Goal: Information Seeking & Learning: Learn about a topic

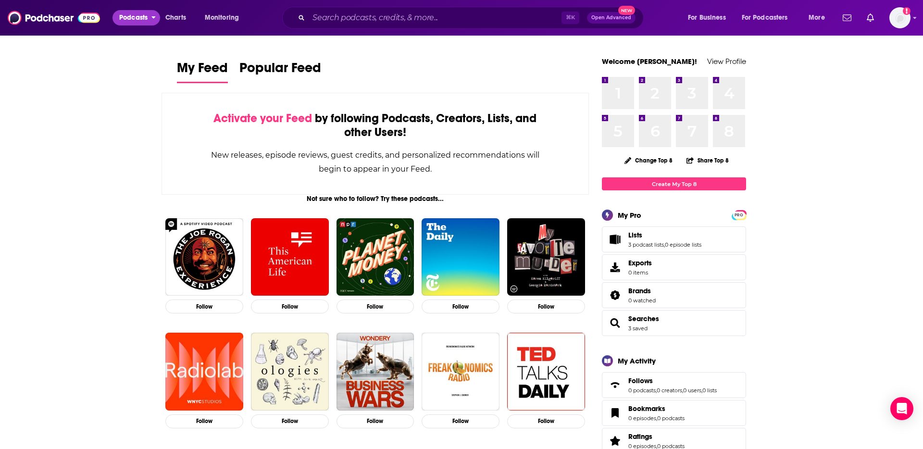
click at [120, 17] on span "Podcasts" at bounding box center [133, 17] width 28 height 13
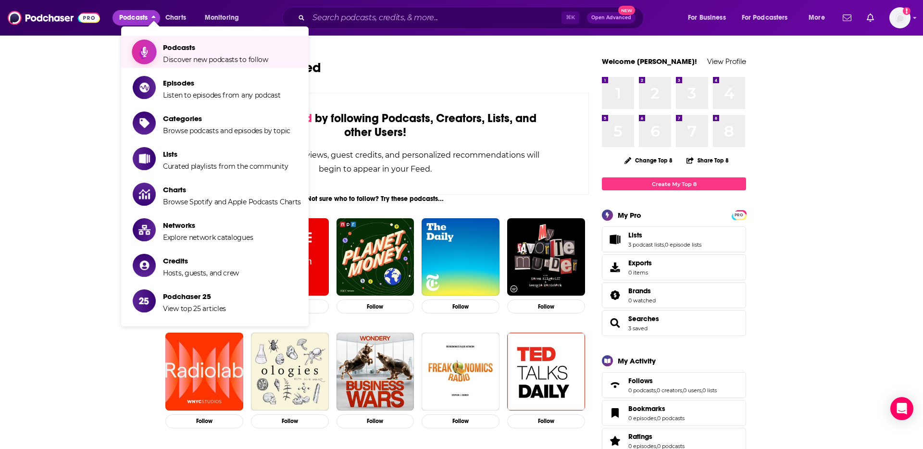
click at [198, 58] on span "Discover new podcasts to follow" at bounding box center [215, 59] width 105 height 9
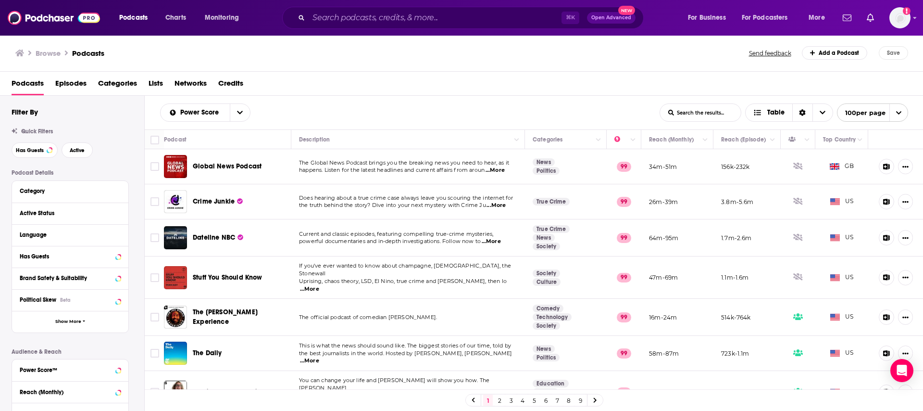
click at [428, 8] on div "⌘ K Open Advanced New" at bounding box center [463, 18] width 362 height 22
click at [428, 14] on input "Search podcasts, credits, & more..." at bounding box center [435, 17] width 253 height 15
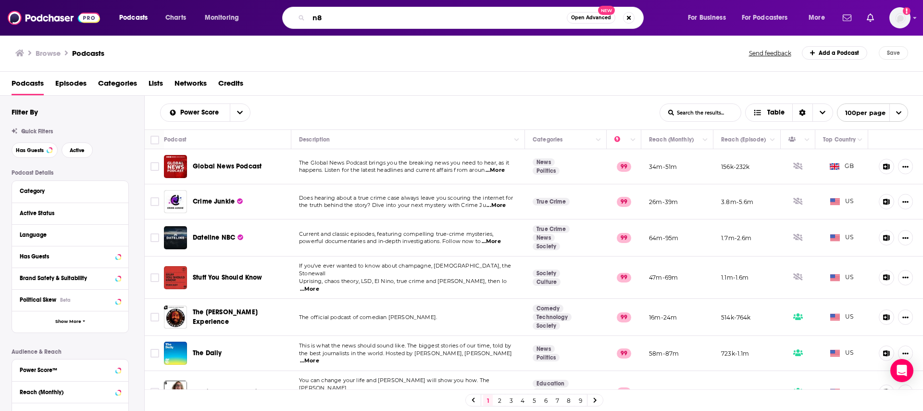
type input "n8n"
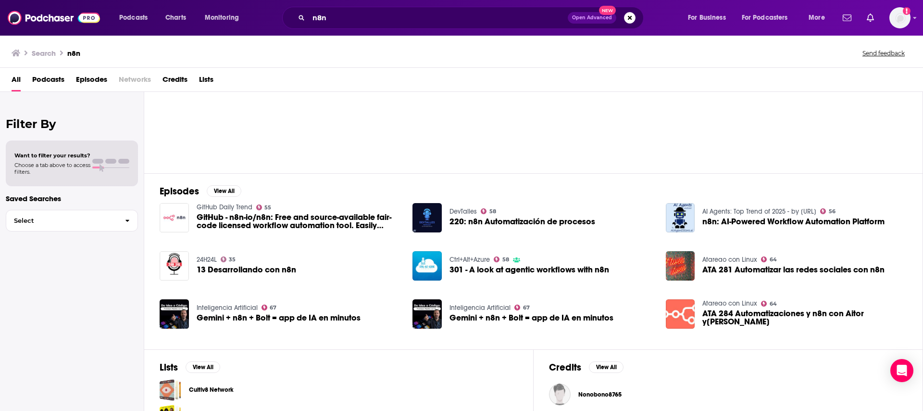
scroll to position [53, 0]
click at [212, 188] on button "View All" at bounding box center [224, 191] width 35 height 12
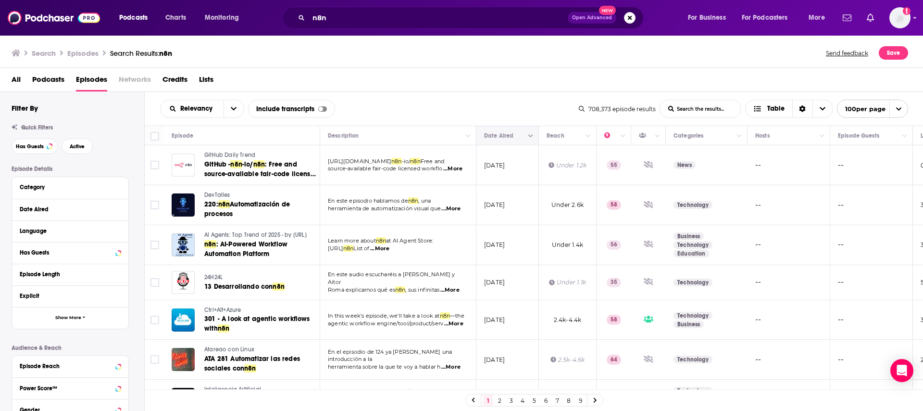
click at [533, 135] on icon "Column Actions" at bounding box center [531, 136] width 5 height 6
click at [498, 135] on div at bounding box center [461, 205] width 923 height 411
click at [491, 138] on button "Move" at bounding box center [506, 136] width 47 height 12
click at [228, 104] on button "open menu" at bounding box center [234, 108] width 20 height 17
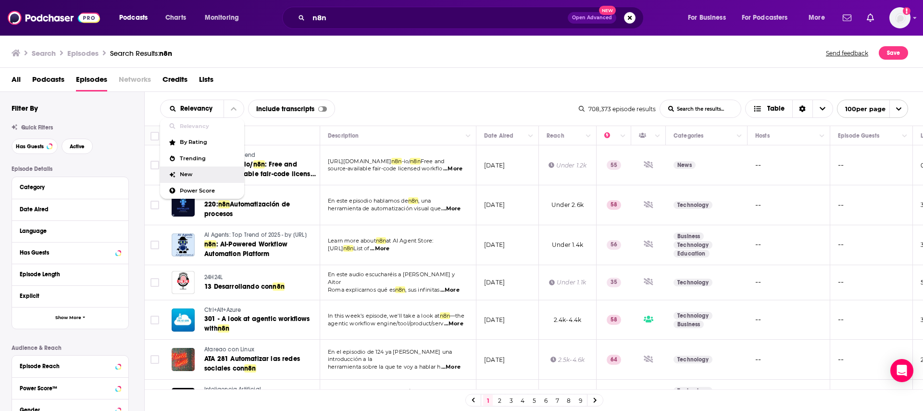
click at [214, 172] on span "New" at bounding box center [208, 174] width 57 height 5
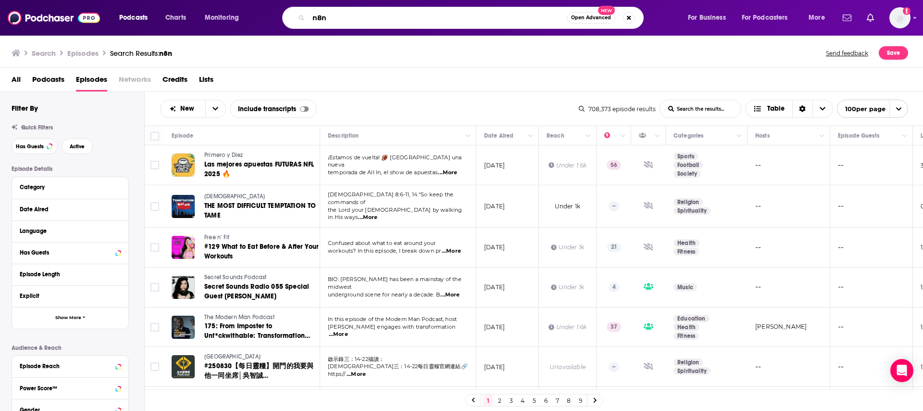
click at [353, 22] on input "n8n" at bounding box center [438, 17] width 258 height 15
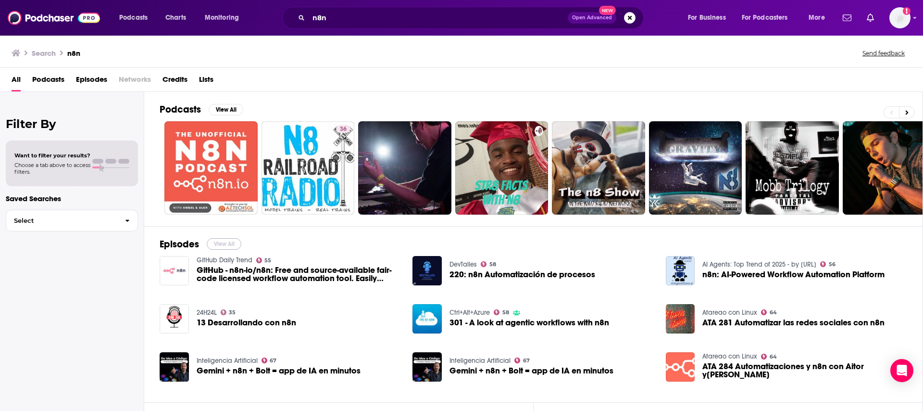
click at [228, 245] on button "View All" at bounding box center [224, 244] width 35 height 12
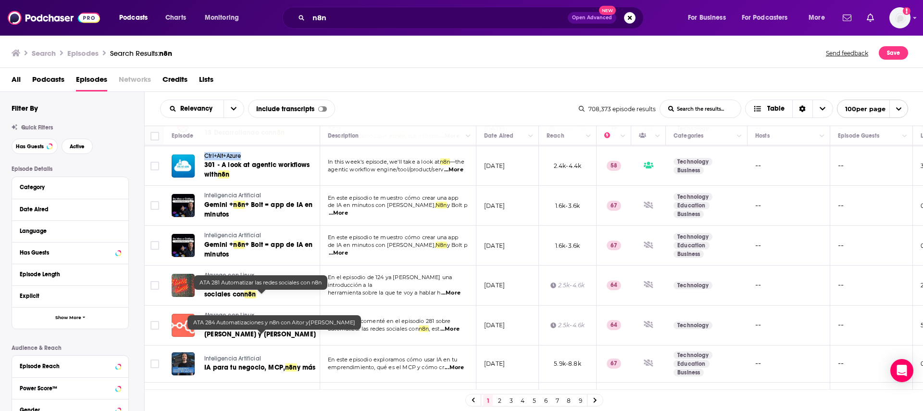
scroll to position [155, 0]
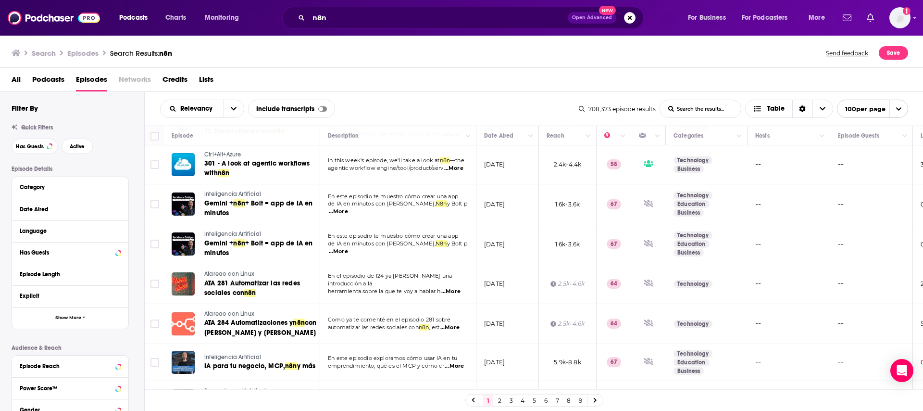
click at [455, 292] on span "...More" at bounding box center [450, 292] width 19 height 8
click at [428, 101] on div "Relevancy List Search Input Search the results... Include transcripts Table" at bounding box center [369, 109] width 419 height 18
click at [236, 297] on span "ATA 281 Automatizar las redes sociales con" at bounding box center [252, 288] width 96 height 18
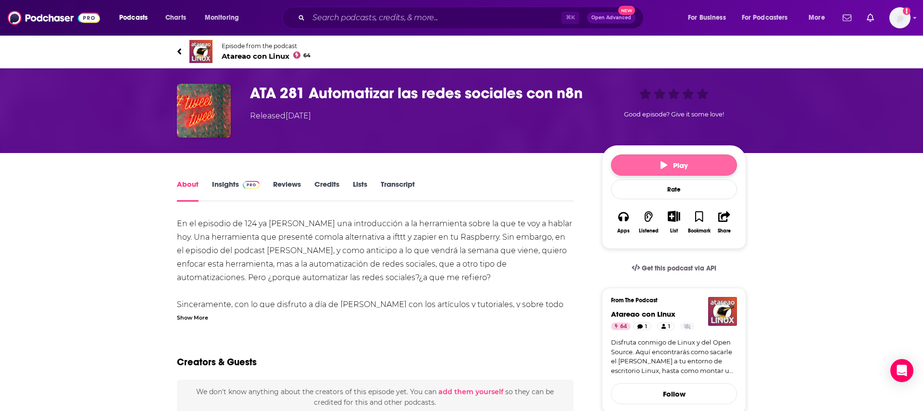
click at [643, 169] on button "Play" at bounding box center [674, 164] width 126 height 21
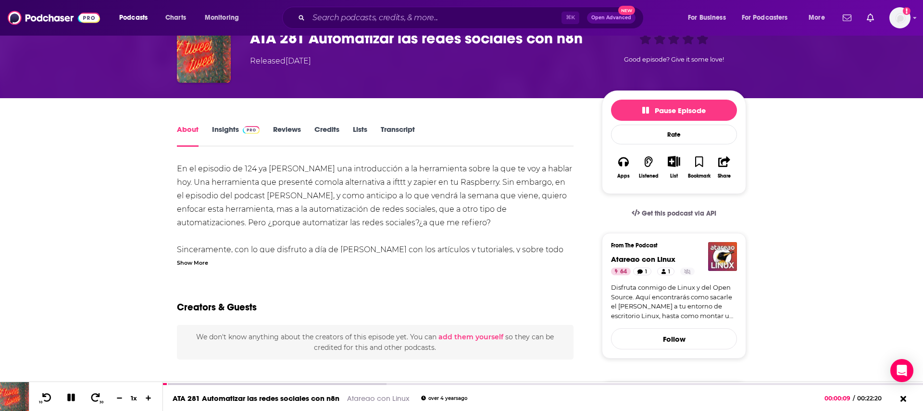
scroll to position [37, 0]
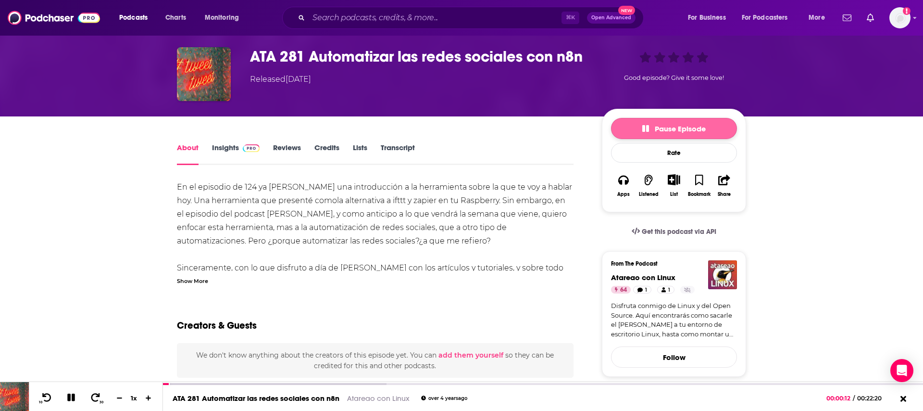
click at [642, 124] on button "Pause Episode" at bounding box center [674, 128] width 126 height 21
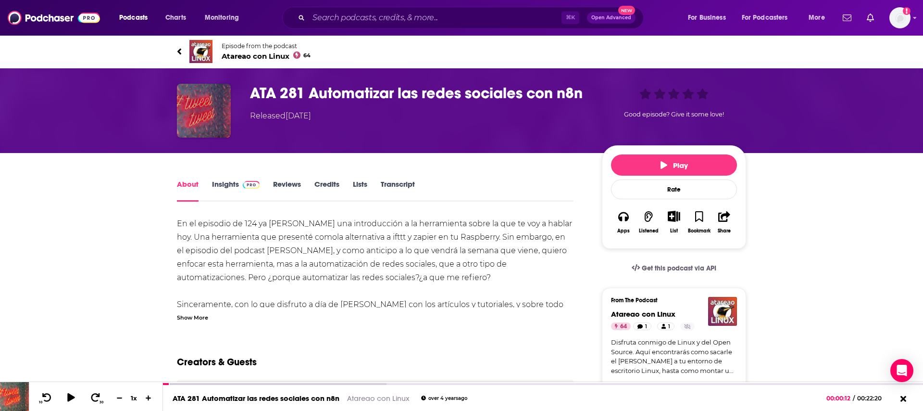
click at [207, 110] on img "ATA 281 Automatizar las redes sociales con n8n" at bounding box center [204, 111] width 54 height 54
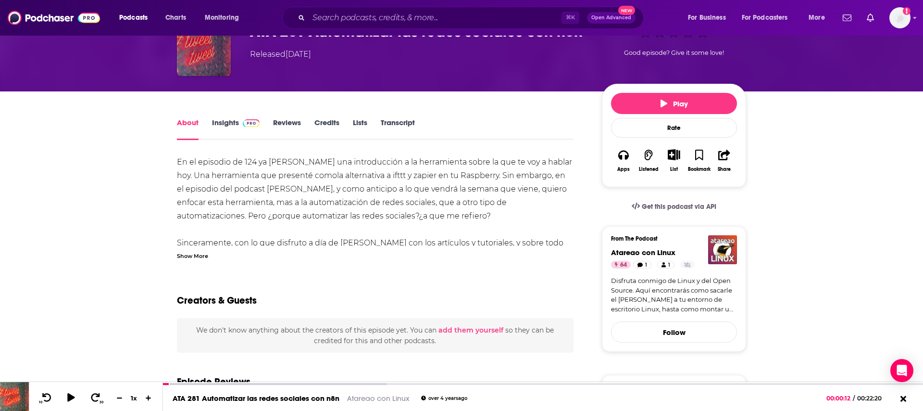
scroll to position [63, 0]
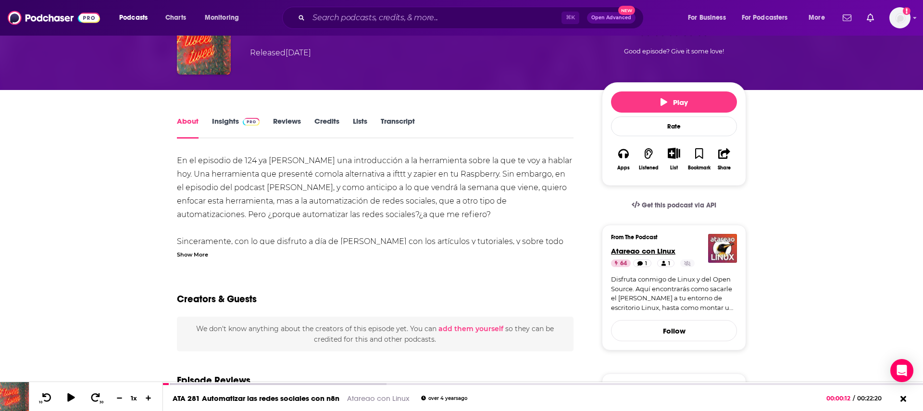
click at [642, 249] on span "Atareao con Linux" at bounding box center [643, 250] width 64 height 9
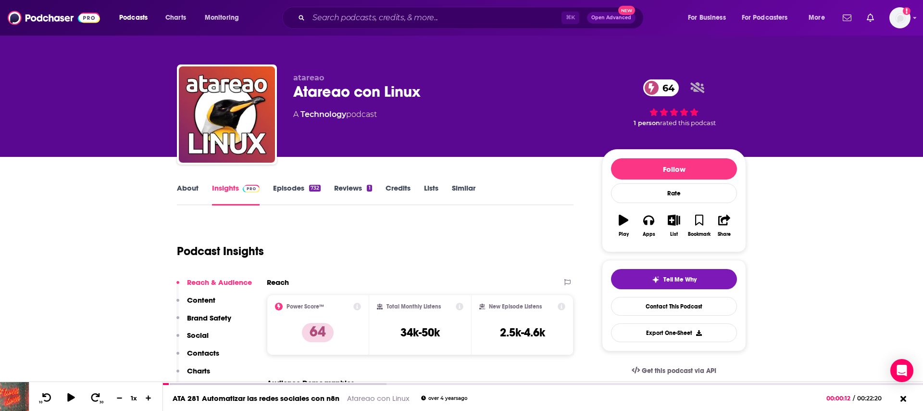
click at [295, 191] on link "Episodes 732" at bounding box center [297, 194] width 48 height 22
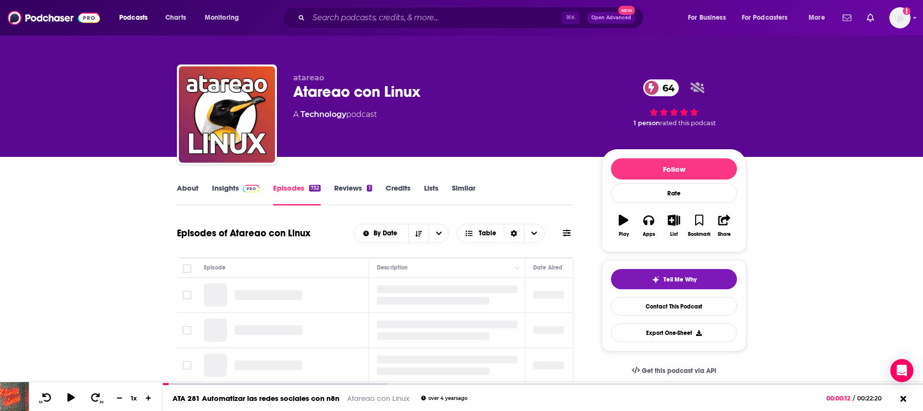
click at [352, 189] on link "Reviews 1" at bounding box center [353, 194] width 38 height 22
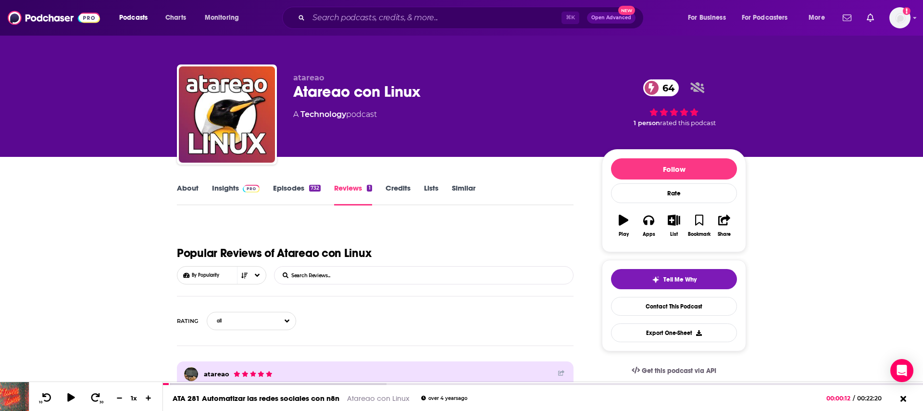
click at [400, 191] on link "Credits" at bounding box center [398, 194] width 25 height 22
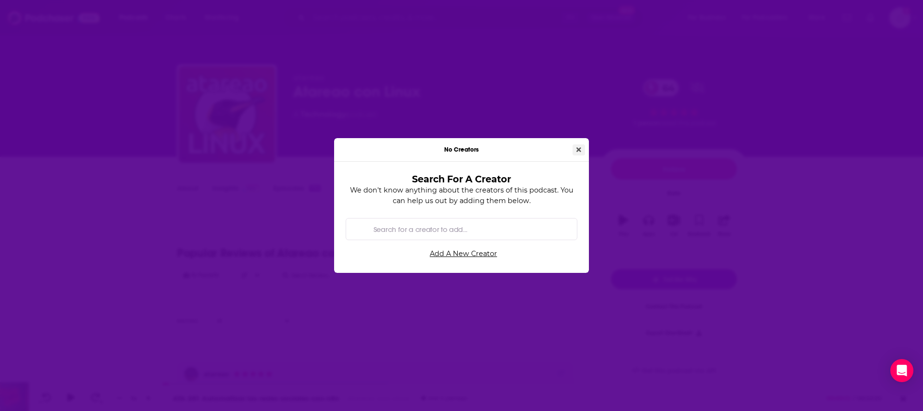
click at [583, 149] on button "Close" at bounding box center [579, 149] width 13 height 11
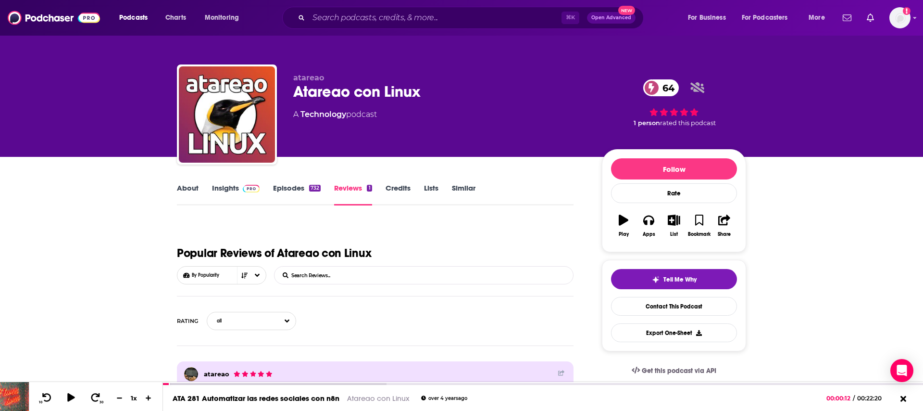
click at [185, 189] on link "About" at bounding box center [188, 194] width 22 height 22
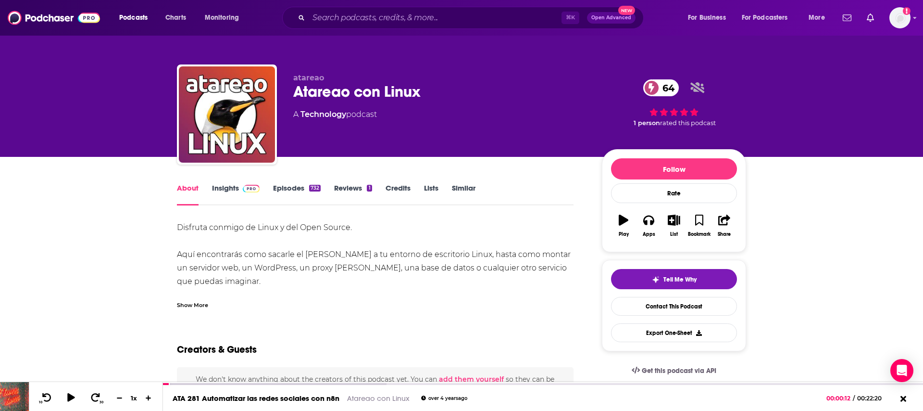
click at [194, 303] on div "Show More" at bounding box center [192, 304] width 31 height 9
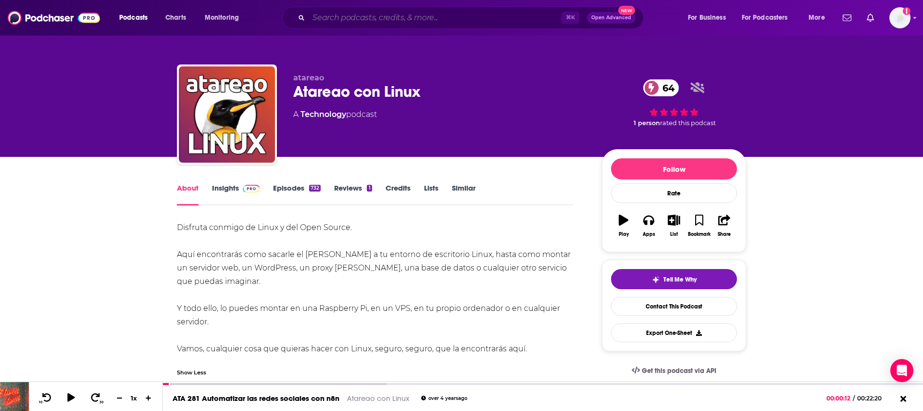
click at [420, 18] on input "Search podcasts, credits, & more..." at bounding box center [435, 17] width 253 height 15
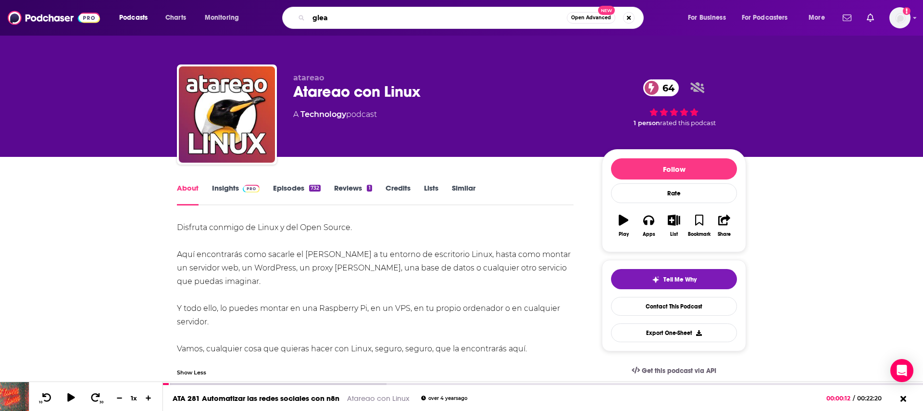
type input "glean"
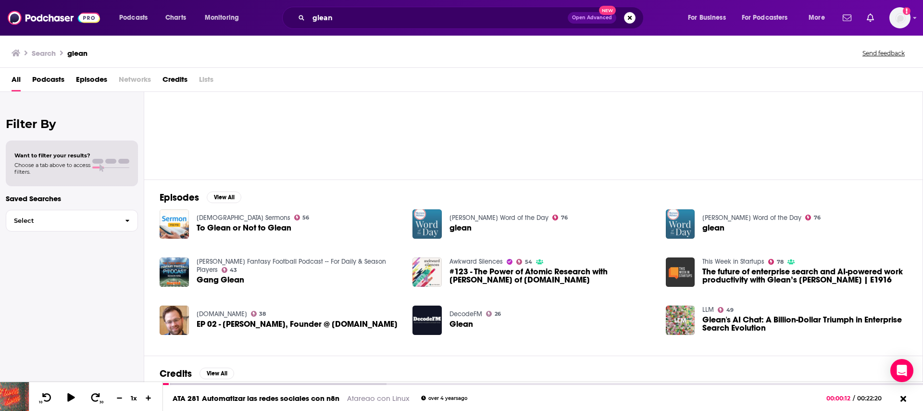
scroll to position [28, 0]
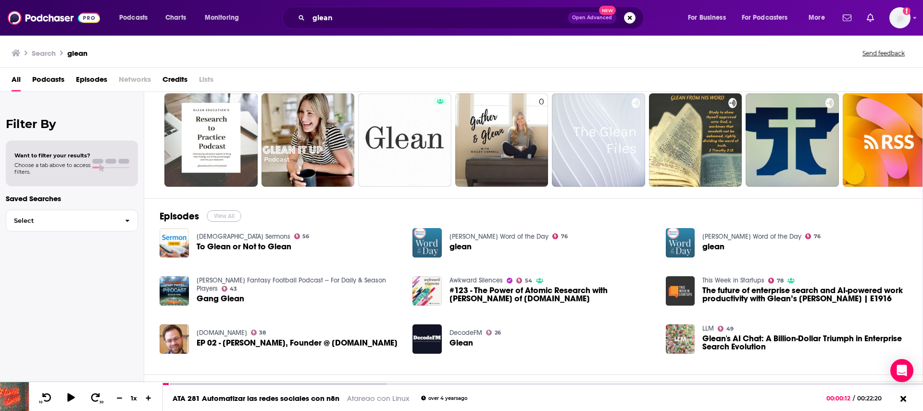
click at [217, 215] on button "View All" at bounding box center [224, 216] width 35 height 12
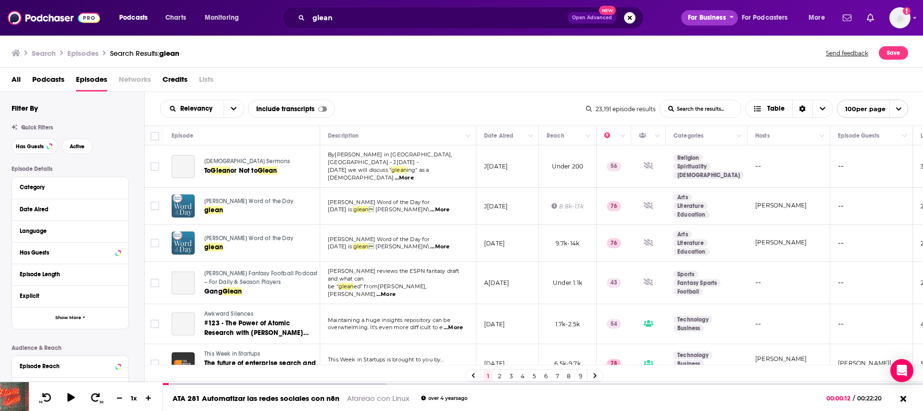
click at [727, 16] on icon "open menu" at bounding box center [732, 16] width 4 height 7
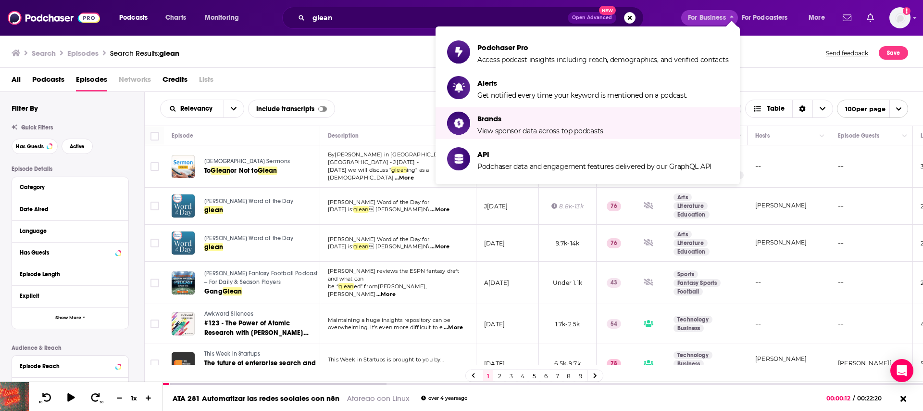
click at [383, 77] on div "All Podcasts Episodes Networks Credits Lists" at bounding box center [464, 82] width 905 height 20
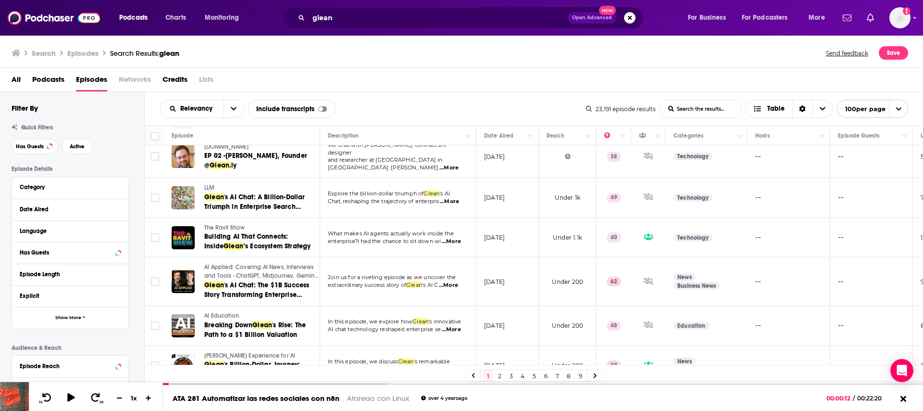
scroll to position [284, 0]
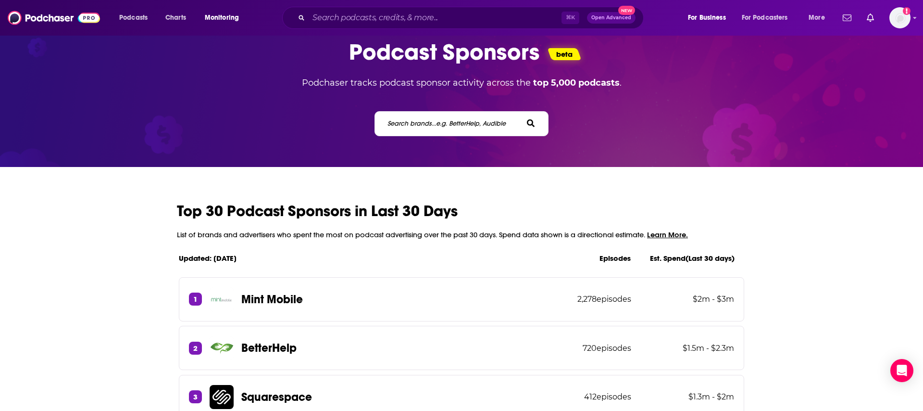
scroll to position [24, 0]
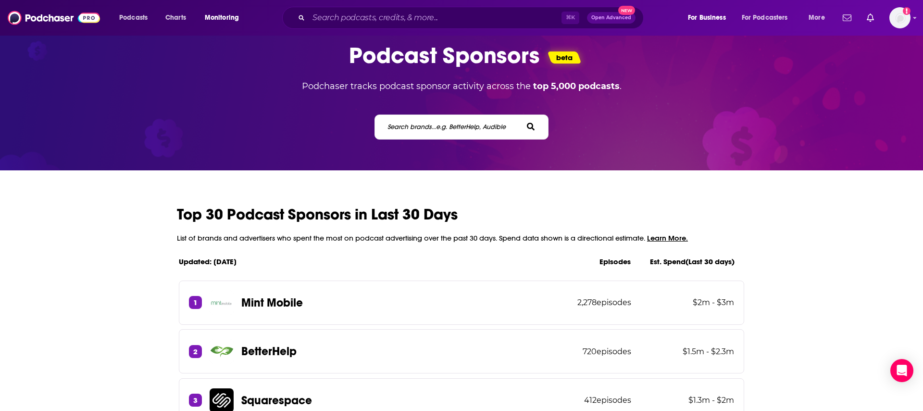
click at [418, 130] on label "Search brands... e.g. BetterHelp, Audible" at bounding box center [447, 127] width 118 height 8
click at [404, 123] on label "Search brands... e.g. BetterHelp, Audible" at bounding box center [447, 127] width 118 height 8
click at [389, 136] on div "Search brands... e.g. BetterHelp, Audible" at bounding box center [462, 126] width 175 height 25
click at [530, 127] on icon at bounding box center [531, 127] width 8 height 8
click at [462, 129] on span "e.g. BetterHelp, Audible" at bounding box center [471, 127] width 70 height 8
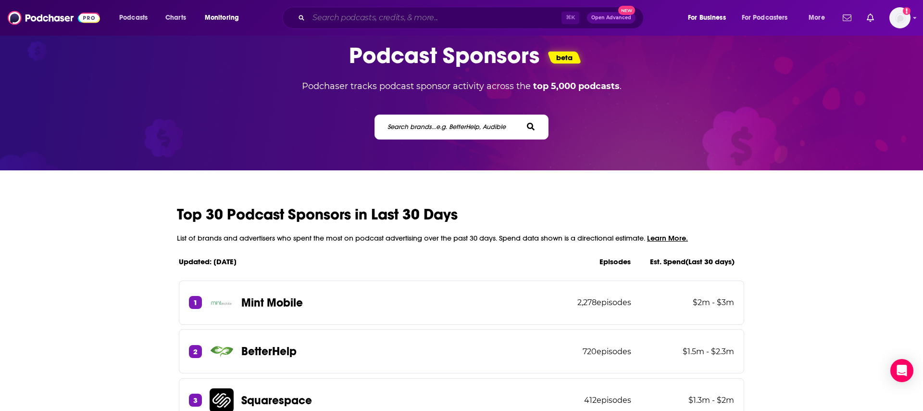
click at [411, 18] on input "Search podcasts, credits, & more..." at bounding box center [435, 17] width 253 height 15
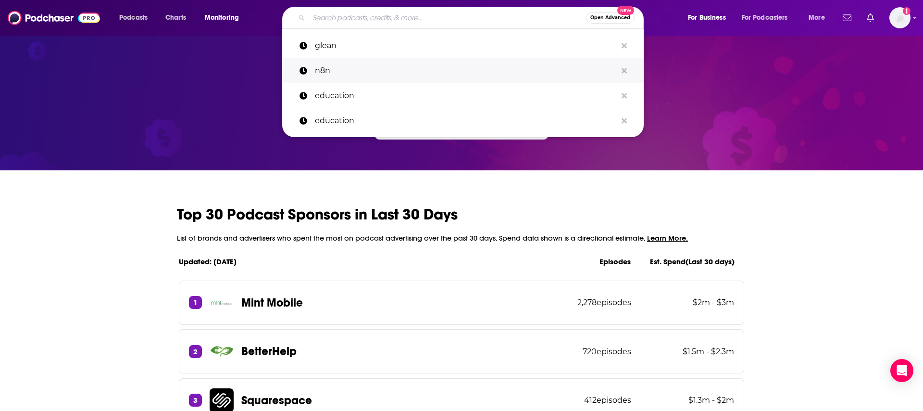
click at [394, 73] on p "n8n" at bounding box center [466, 70] width 302 height 25
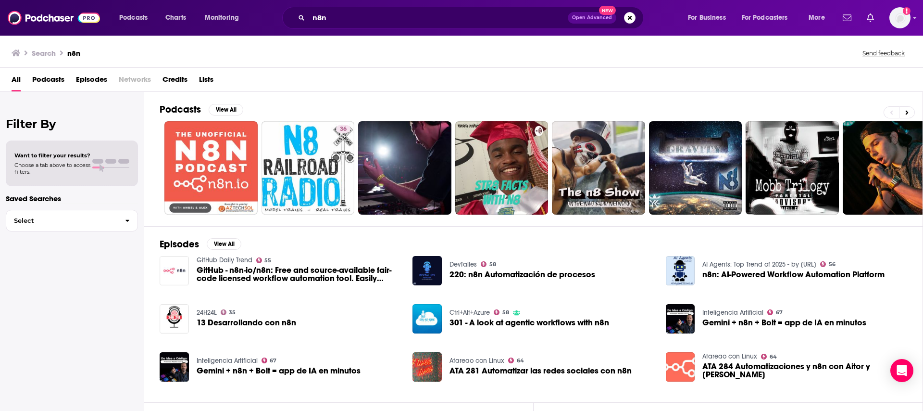
click at [49, 77] on span "Podcasts" at bounding box center [48, 82] width 32 height 20
